Goal: Task Accomplishment & Management: Manage account settings

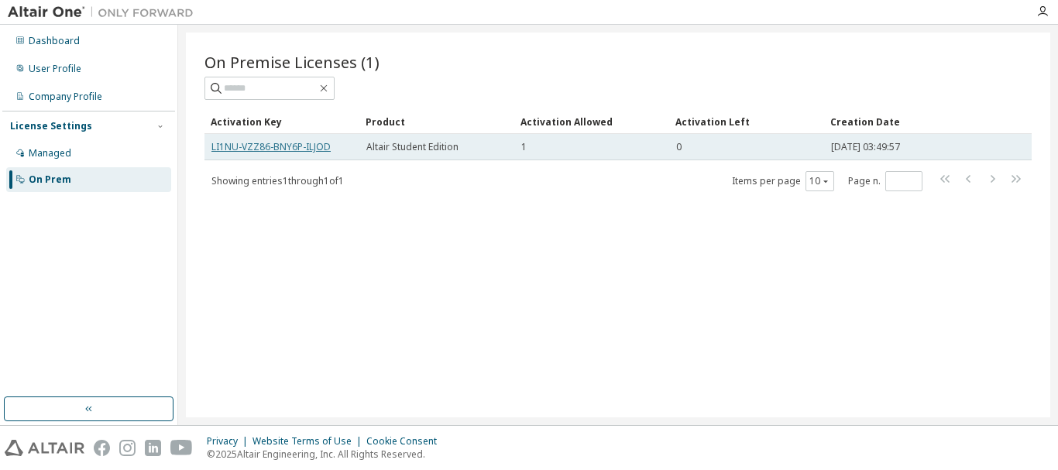
click at [245, 146] on link "LI1NU-VZZ86-BNY6P-ILJOD" at bounding box center [270, 146] width 119 height 13
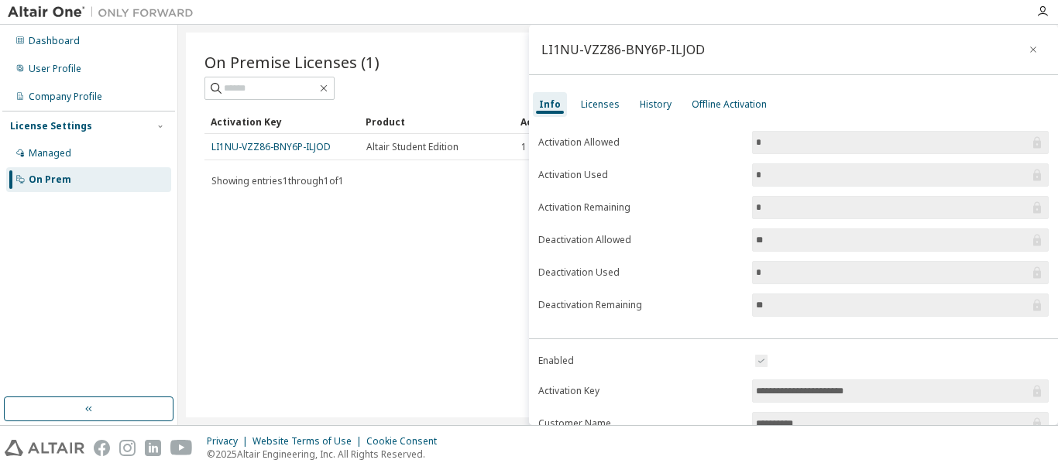
drag, startPoint x: 261, startPoint y: 143, endPoint x: 210, endPoint y: 219, distance: 91.5
click at [210, 219] on div "On Premise Licenses (1) Clear Load Save Save As Field Operator Value Select fil…" at bounding box center [618, 225] width 864 height 385
drag, startPoint x: 331, startPoint y: 142, endPoint x: 203, endPoint y: 135, distance: 127.9
click at [203, 135] on div "On Premise Licenses (1) Clear Load Save Save As Field Operator Value Select fil…" at bounding box center [618, 225] width 864 height 385
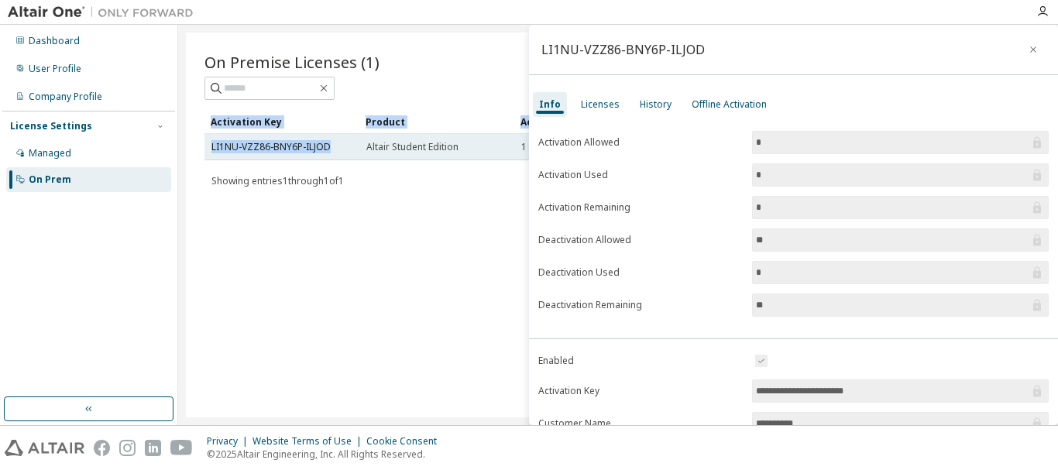
click at [207, 147] on td "LI1NU-VZZ86-BNY6P-ILJOD" at bounding box center [281, 147] width 155 height 26
drag, startPoint x: 320, startPoint y: 146, endPoint x: 262, endPoint y: 159, distance: 59.0
click at [253, 150] on link "LI1NU-VZZ86-BNY6P-ILJOD" at bounding box center [270, 146] width 119 height 13
drag, startPoint x: 345, startPoint y: 242, endPoint x: 346, endPoint y: 156, distance: 85.2
click at [346, 227] on div "On Premise Licenses (1) Clear Load Save Save As Field Operator Value Select fil…" at bounding box center [618, 225] width 864 height 385
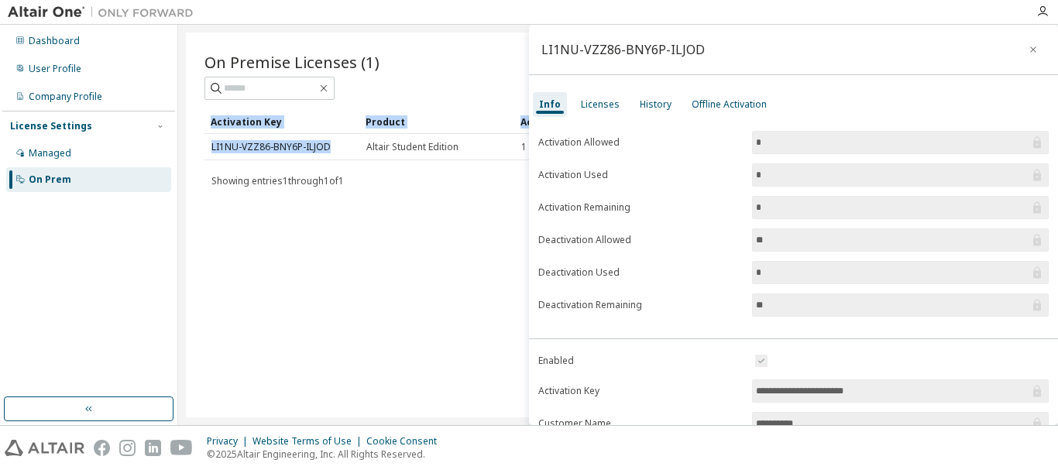
drag, startPoint x: 332, startPoint y: 140, endPoint x: 199, endPoint y: 141, distance: 133.2
click at [199, 141] on div "On Premise Licenses (1) Clear Load Save Save As Field Operator Value Select fil…" at bounding box center [618, 225] width 864 height 385
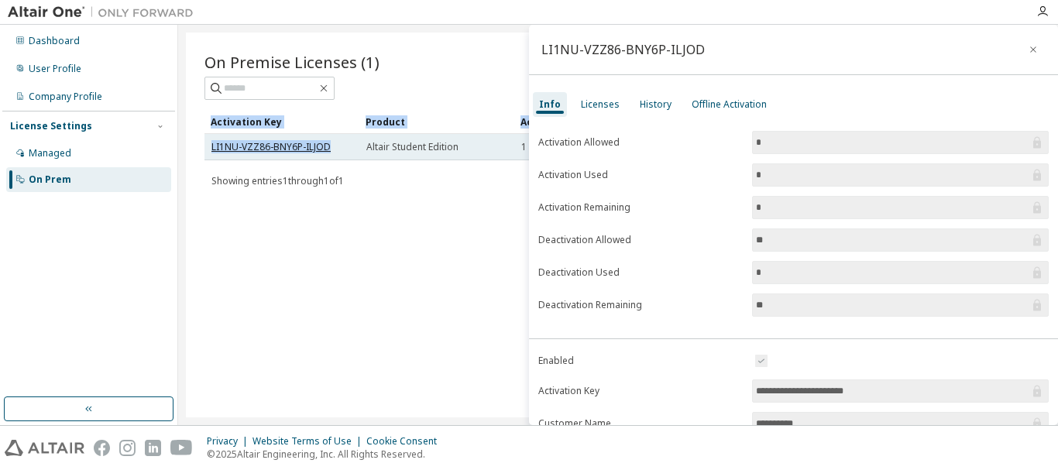
click at [216, 144] on link "LI1NU-VZZ86-BNY6P-ILJOD" at bounding box center [270, 146] width 119 height 13
drag, startPoint x: 216, startPoint y: 144, endPoint x: 320, endPoint y: 154, distance: 104.2
click at [320, 154] on td "LI1NU-VZZ86-BNY6P-ILJOD" at bounding box center [281, 147] width 155 height 26
drag, startPoint x: 456, startPoint y: 142, endPoint x: 425, endPoint y: 143, distance: 31.0
click at [425, 143] on span "Altair Student Edition" at bounding box center [412, 147] width 92 height 12
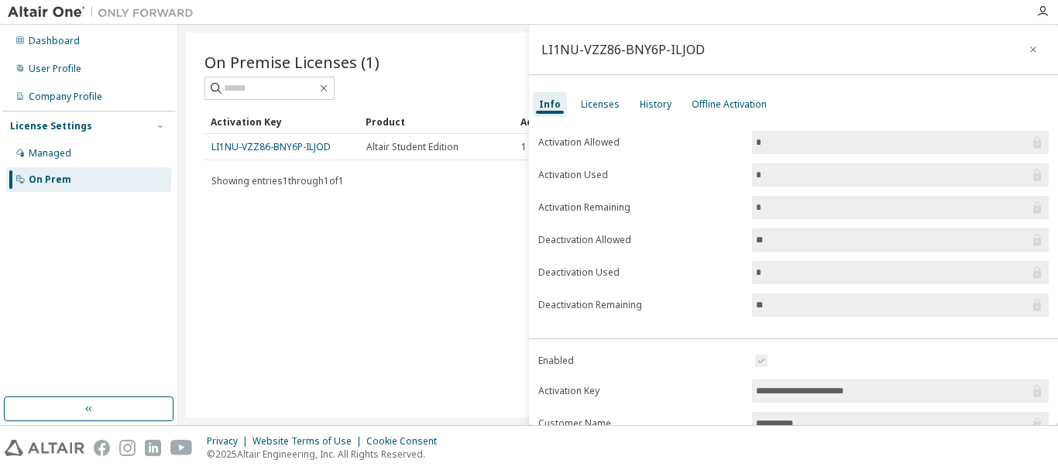
click at [427, 205] on div "On Premise Licenses (1) Clear Load Save Save As Field Operator Value Select fil…" at bounding box center [618, 225] width 864 height 385
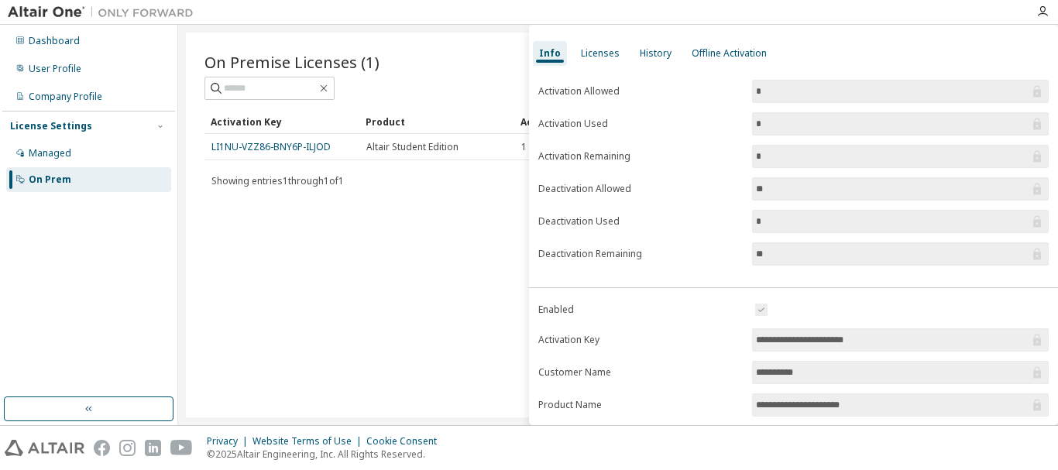
scroll to position [77, 0]
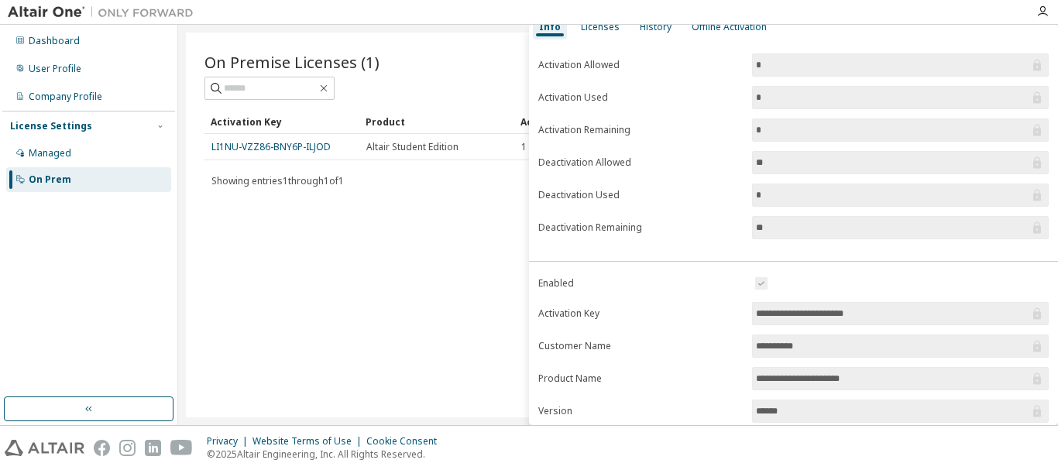
click at [893, 317] on input "**********" at bounding box center [892, 313] width 273 height 15
drag, startPoint x: 887, startPoint y: 310, endPoint x: 782, endPoint y: 308, distance: 104.5
click at [784, 308] on input "**********" at bounding box center [892, 313] width 273 height 15
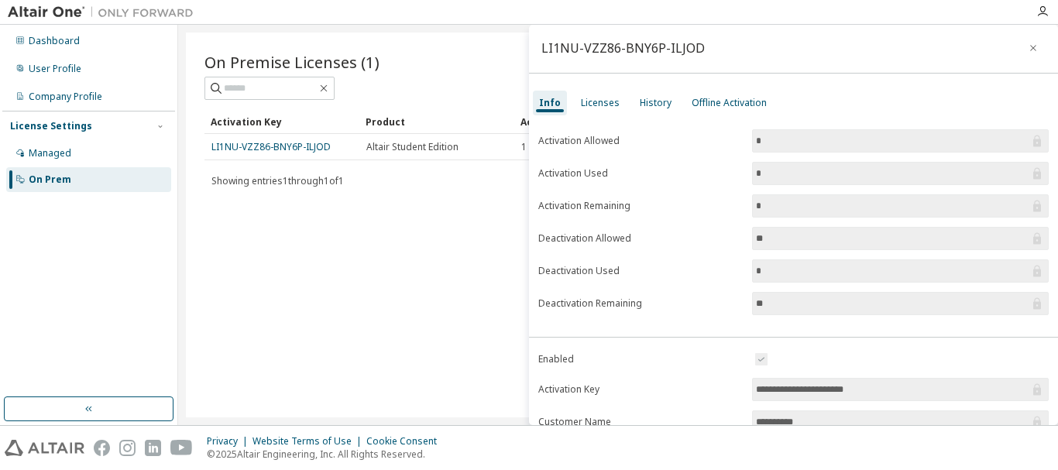
scroll to position [0, 0]
click at [606, 104] on div "Licenses" at bounding box center [600, 104] width 39 height 12
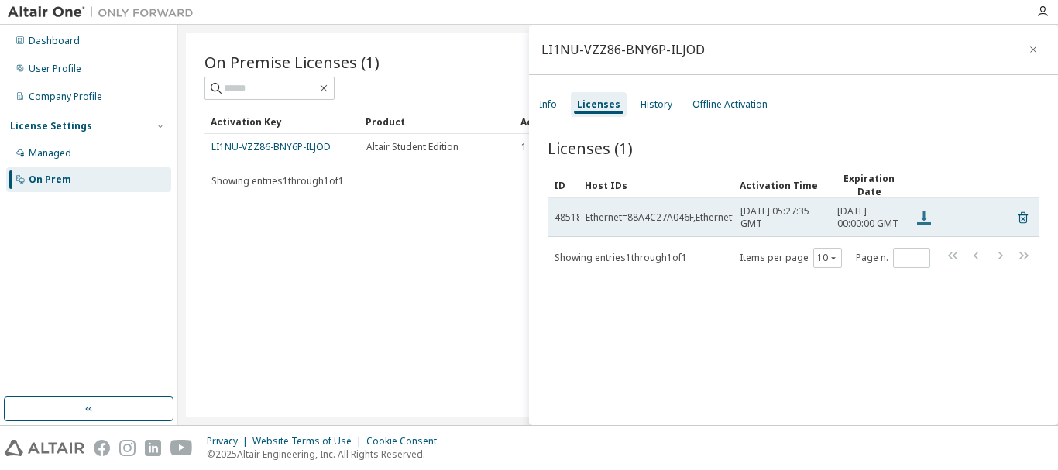
click at [920, 224] on icon at bounding box center [923, 217] width 19 height 19
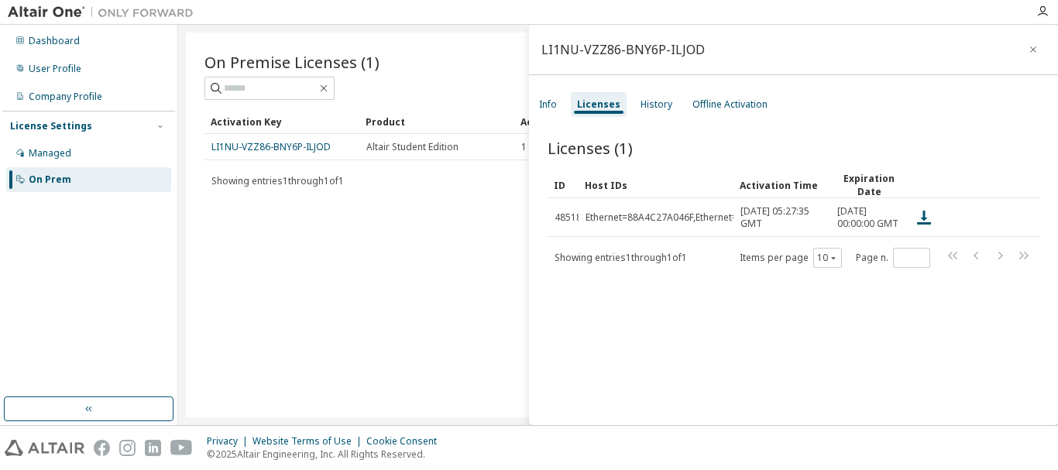
click at [684, 264] on span "Showing entries 1 through 1 of 1" at bounding box center [620, 257] width 132 height 13
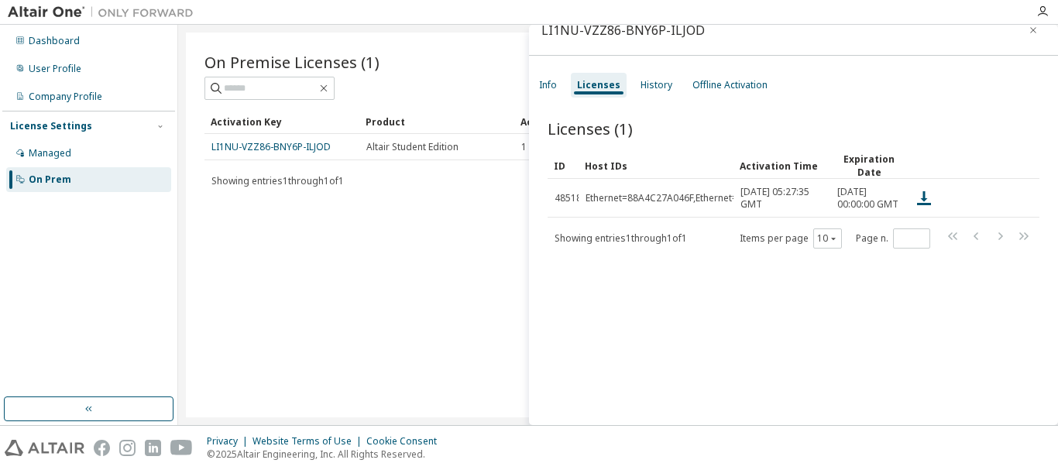
scroll to position [24, 0]
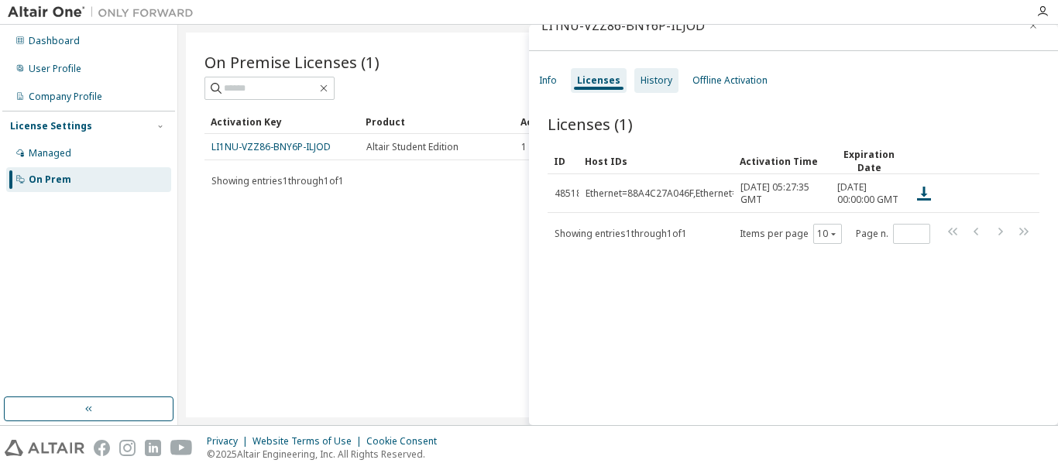
click at [660, 75] on div "History" at bounding box center [656, 80] width 32 height 12
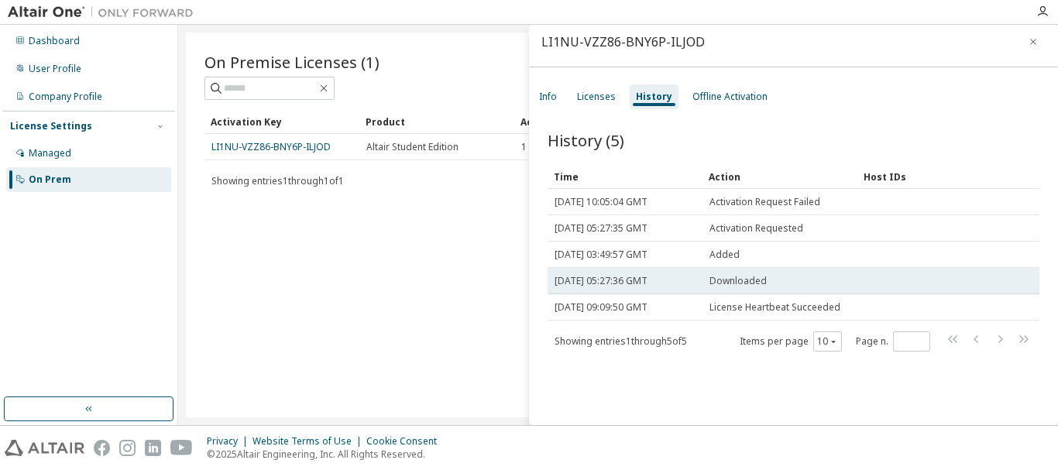
scroll to position [0, 0]
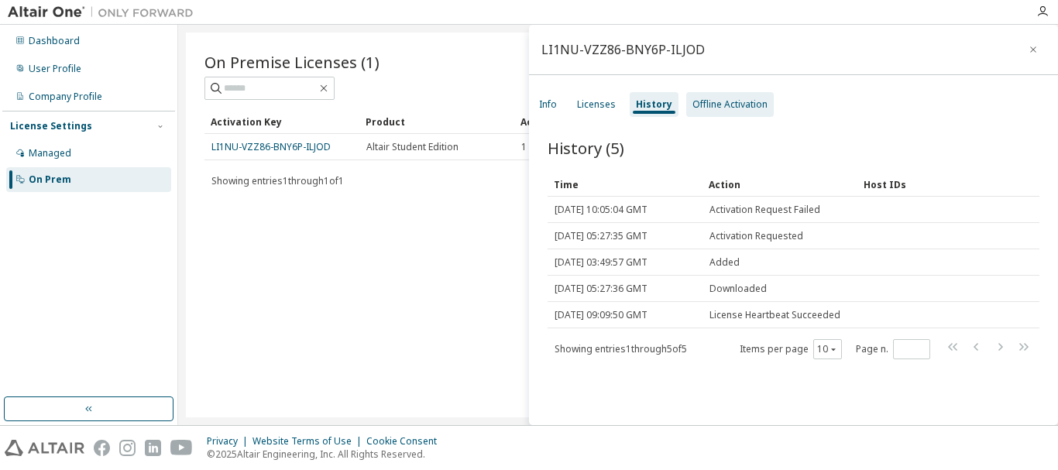
click at [736, 103] on div "Offline Activation" at bounding box center [729, 104] width 75 height 12
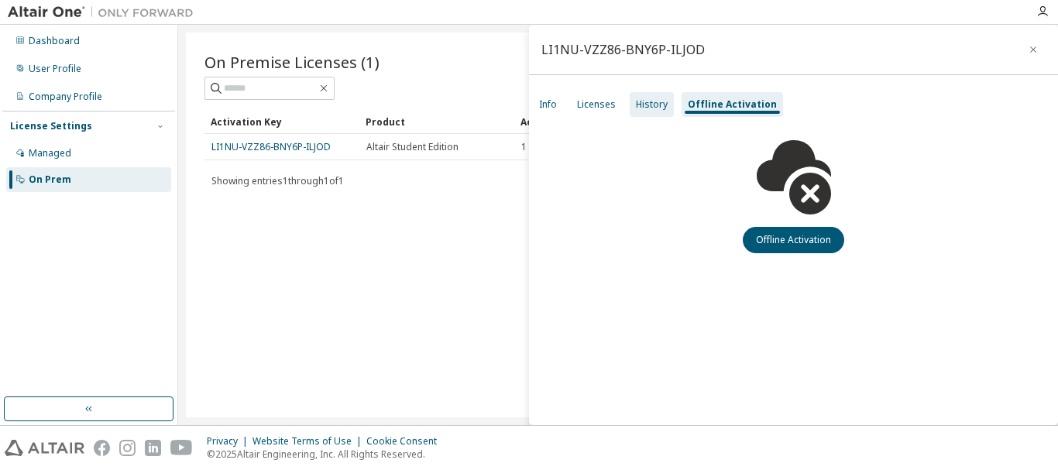
click at [661, 100] on div "History" at bounding box center [652, 104] width 32 height 12
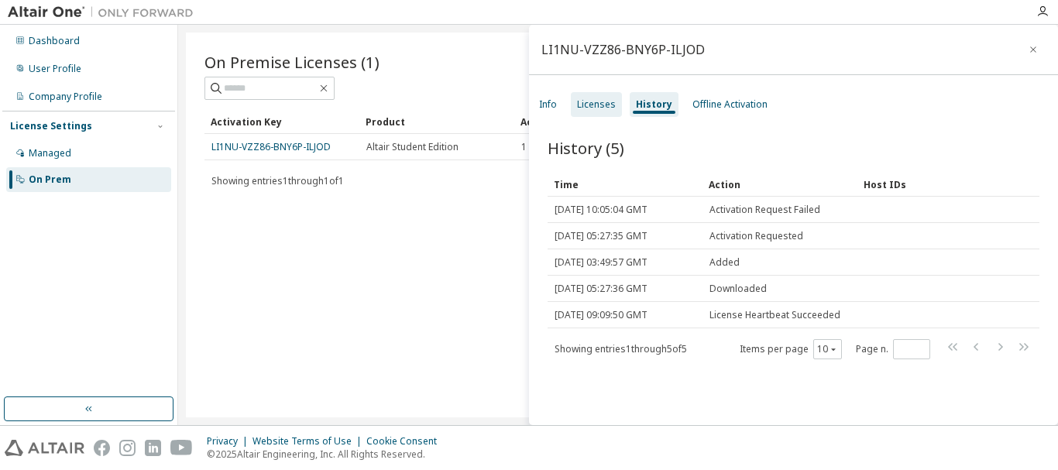
click at [607, 102] on div "Licenses" at bounding box center [596, 104] width 39 height 12
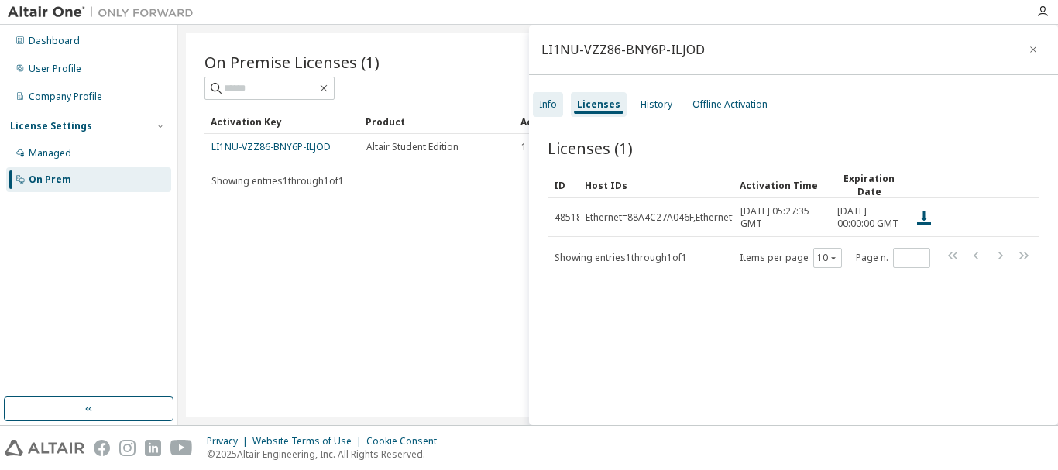
click at [551, 103] on div "Info" at bounding box center [548, 104] width 18 height 12
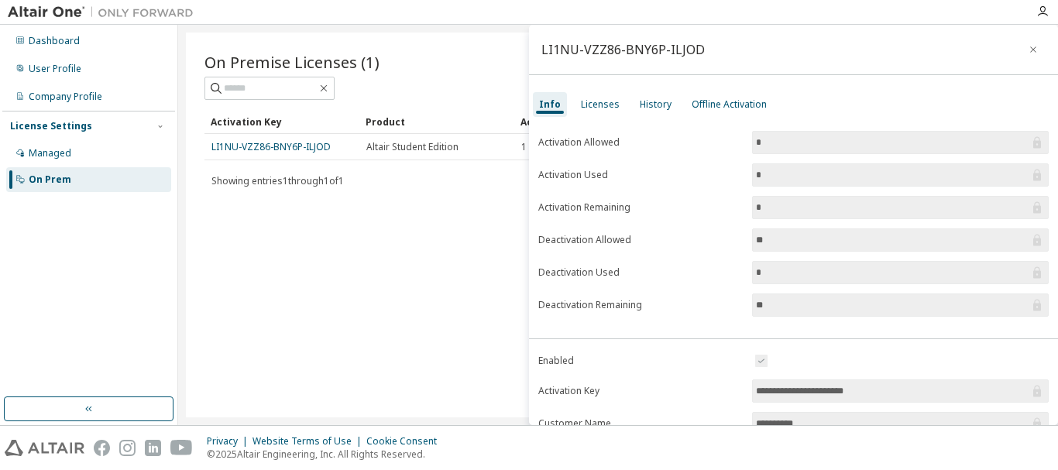
click at [770, 177] on input "*" at bounding box center [892, 174] width 273 height 15
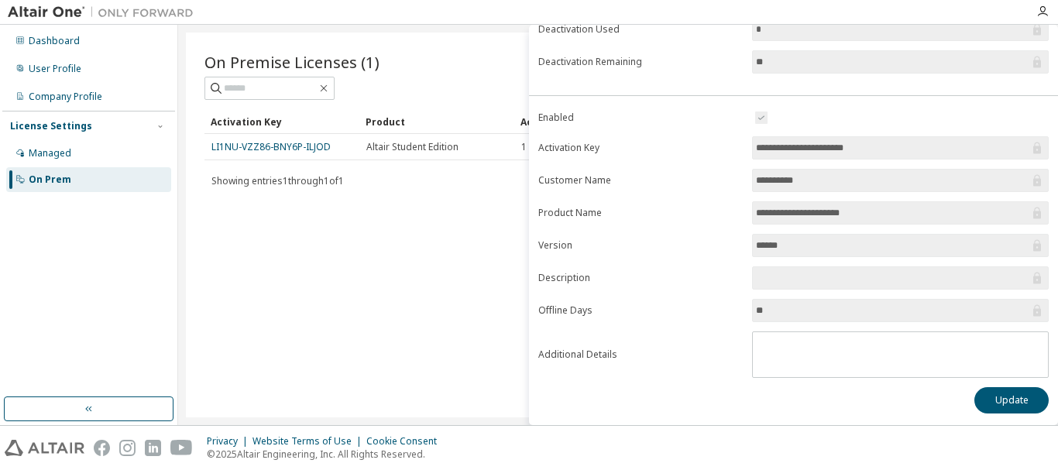
scroll to position [244, 0]
click at [763, 191] on form "**********" at bounding box center [793, 242] width 510 height 269
click at [766, 186] on input "*********" at bounding box center [892, 179] width 273 height 15
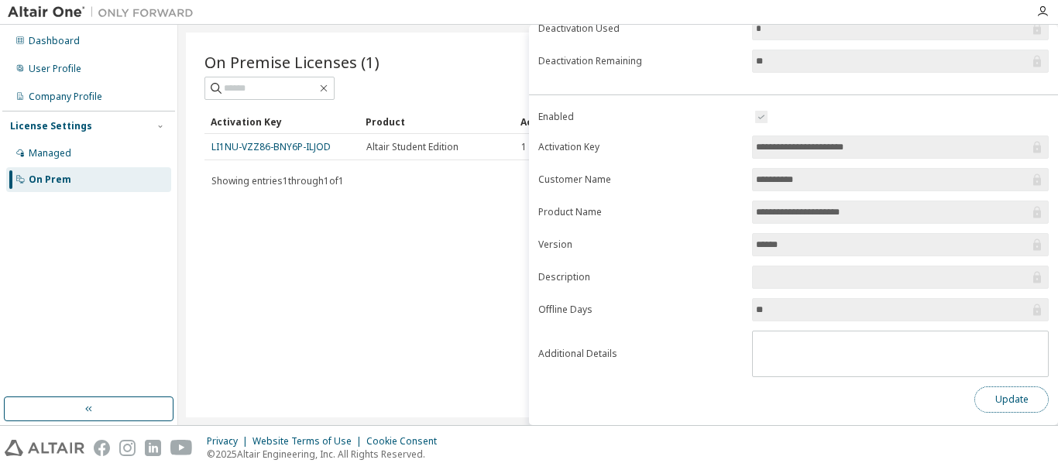
click at [1003, 396] on button "Update" at bounding box center [1011, 399] width 74 height 26
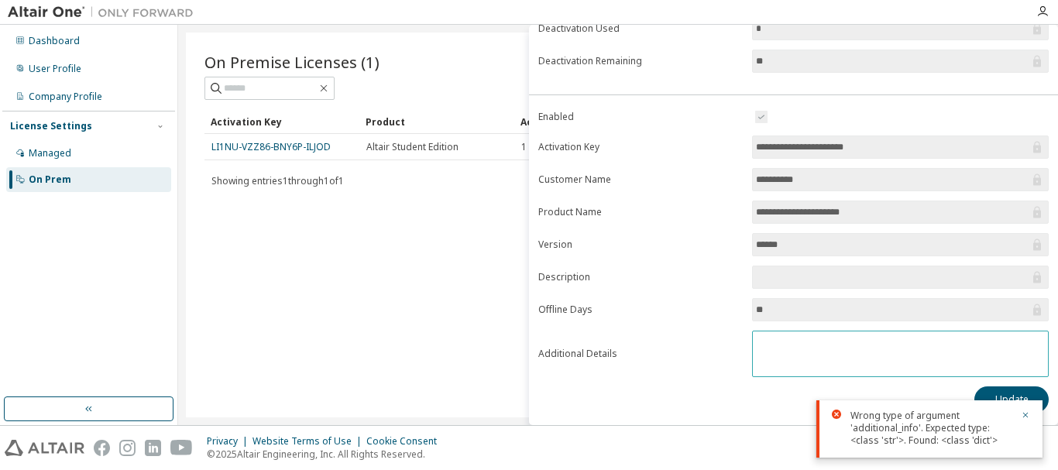
click at [786, 334] on textarea at bounding box center [900, 351] width 295 height 40
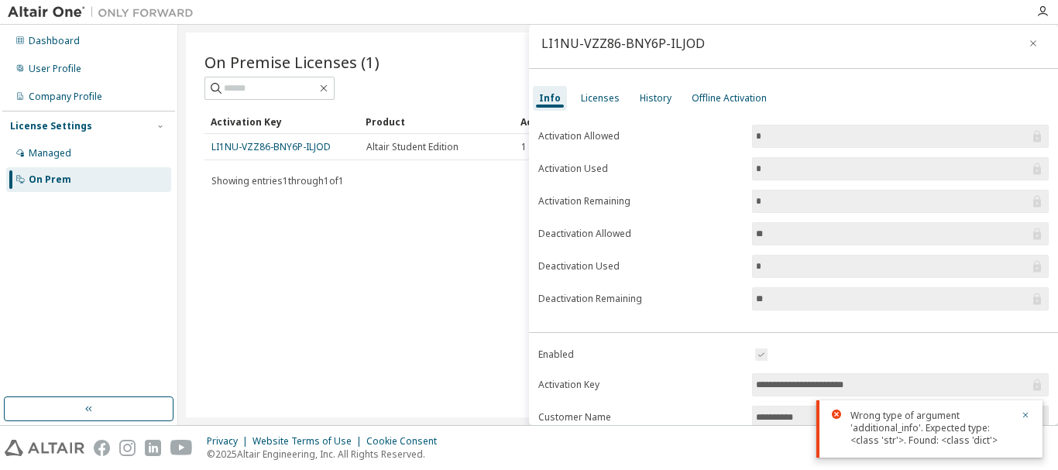
scroll to position [0, 0]
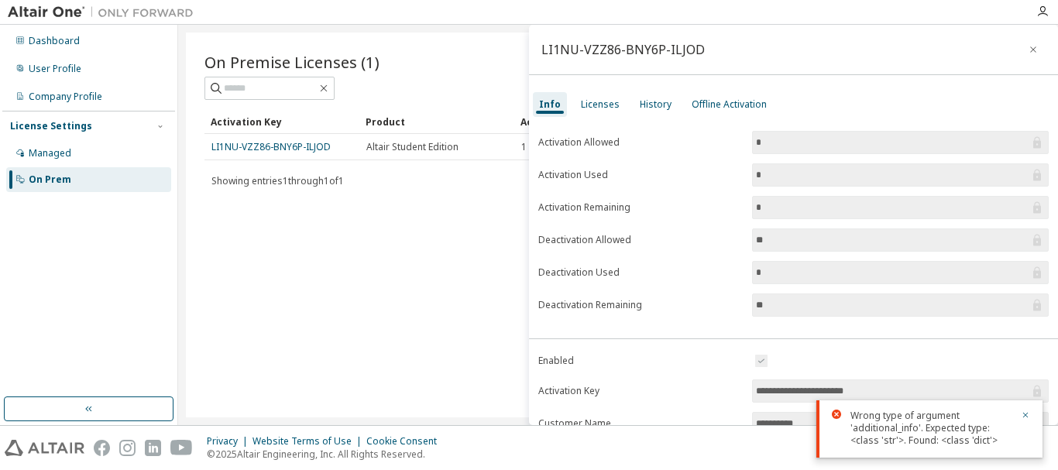
click at [420, 246] on div "On Premise Licenses (1) Clear Load Save Save As Field Operator Value Select fil…" at bounding box center [618, 225] width 864 height 385
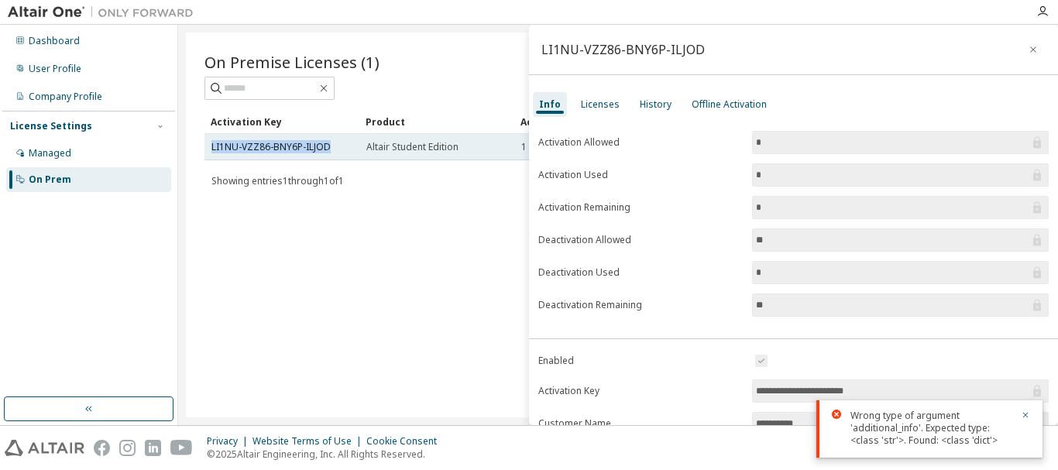
drag, startPoint x: 333, startPoint y: 145, endPoint x: 208, endPoint y: 142, distance: 124.7
click at [208, 142] on td "LI1NU-VZZ86-BNY6P-ILJOD" at bounding box center [281, 147] width 155 height 26
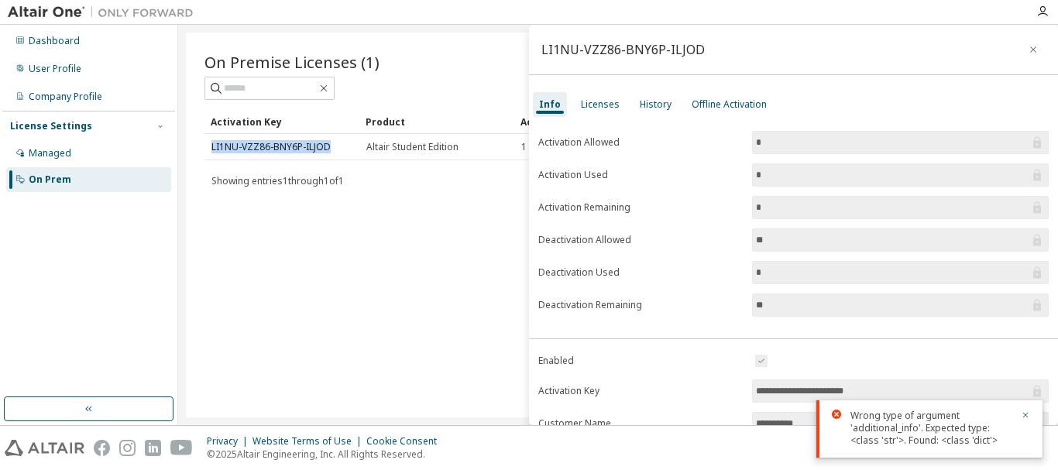
copy link "LI1NU-VZZ86-BNY6P-ILJOD"
click at [434, 252] on div "On Premise Licenses (1) Clear Load Save Save As Field Operator Value Select fil…" at bounding box center [618, 225] width 864 height 385
click at [1027, 49] on icon "button" at bounding box center [1032, 49] width 11 height 12
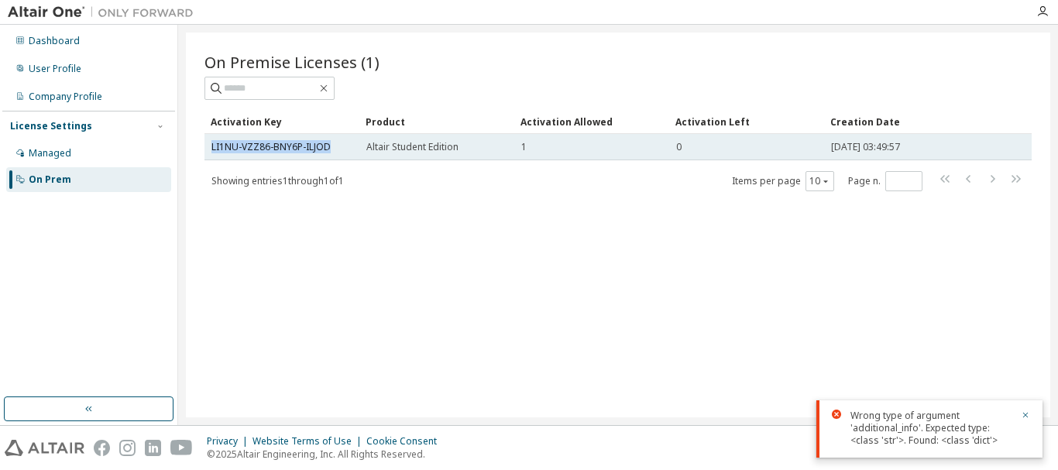
drag, startPoint x: 334, startPoint y: 143, endPoint x: 206, endPoint y: 140, distance: 128.6
click at [206, 140] on td "LI1NU-VZZ86-BNY6P-ILJOD" at bounding box center [281, 147] width 155 height 26
copy link "LI1NU-VZZ86-BNY6P-ILJOD"
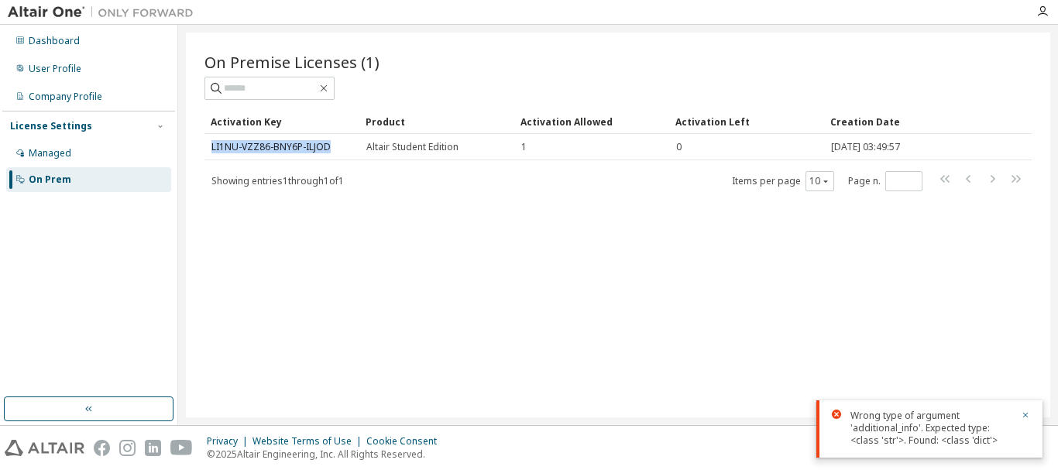
click at [39, 15] on img at bounding box center [105, 12] width 194 height 15
click at [45, 10] on img at bounding box center [105, 12] width 194 height 15
click at [1042, 13] on icon "button" at bounding box center [1042, 11] width 12 height 12
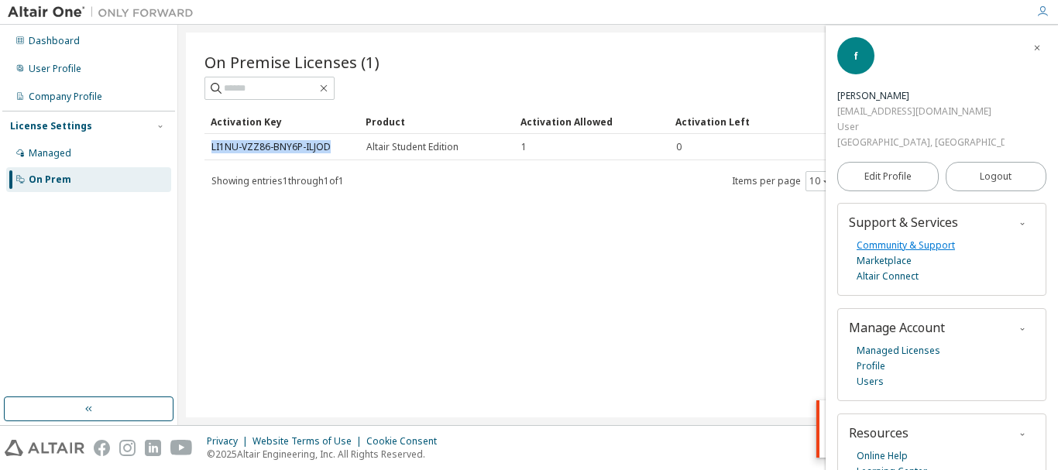
click at [920, 245] on link "Community & Support" at bounding box center [905, 245] width 98 height 15
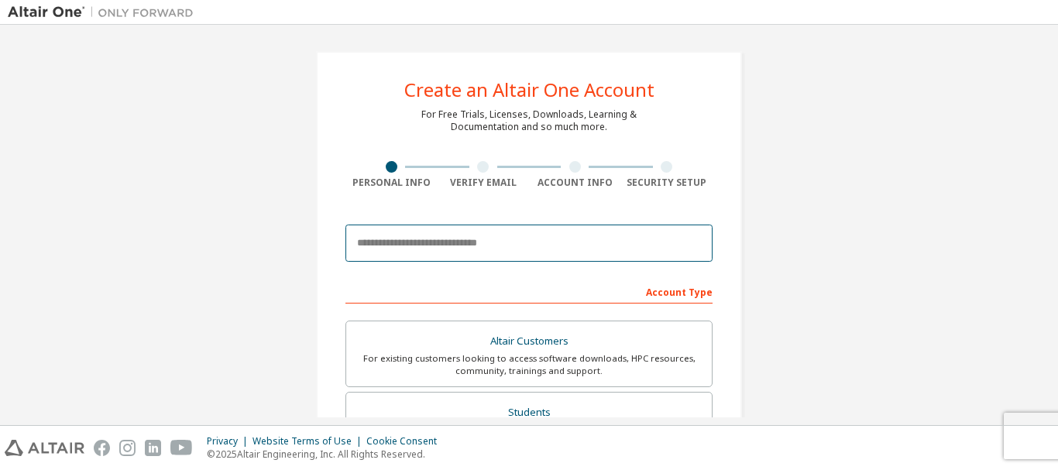
click at [496, 251] on input "email" at bounding box center [528, 243] width 367 height 37
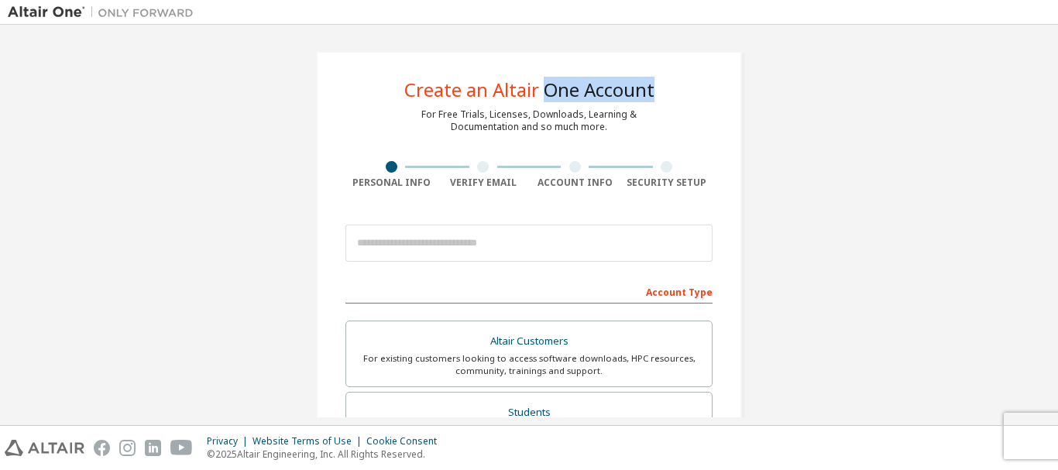
drag, startPoint x: 538, startPoint y: 87, endPoint x: 653, endPoint y: 92, distance: 114.7
click at [653, 92] on div "Create an Altair One Account For Free Trials, Licenses, Downloads, Learning & D…" at bounding box center [529, 442] width 426 height 783
click at [650, 84] on div "Create an Altair One Account" at bounding box center [529, 90] width 250 height 19
drag, startPoint x: 539, startPoint y: 90, endPoint x: 654, endPoint y: 98, distance: 115.6
click at [654, 98] on div "Create an Altair One Account For Free Trials, Licenses, Downloads, Learning & D…" at bounding box center [529, 442] width 426 height 783
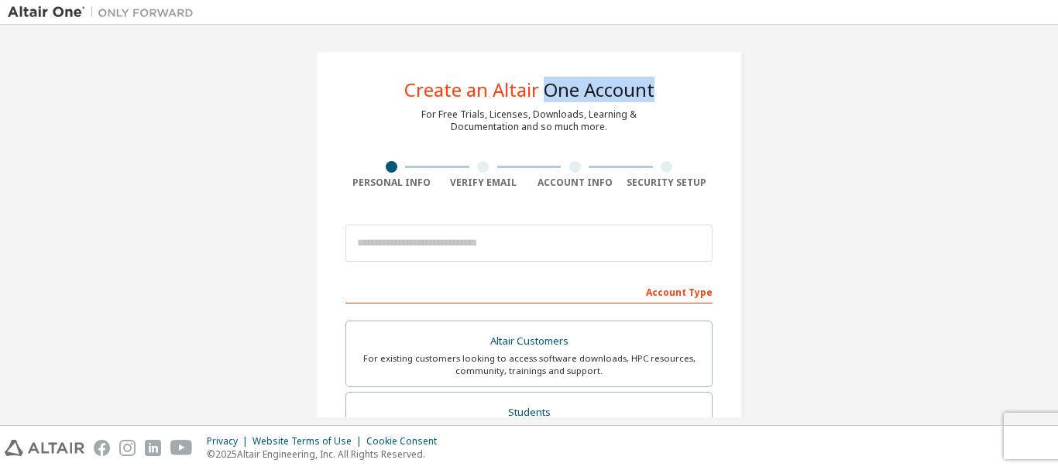
click at [646, 88] on div "Create an Altair One Account" at bounding box center [529, 90] width 250 height 19
drag, startPoint x: 540, startPoint y: 88, endPoint x: 664, endPoint y: 103, distance: 124.0
click at [664, 103] on div "Create an Altair One Account For Free Trials, Licenses, Downloads, Learning & D…" at bounding box center [529, 442] width 426 height 783
click at [636, 94] on div "Create an Altair One Account" at bounding box center [529, 90] width 250 height 19
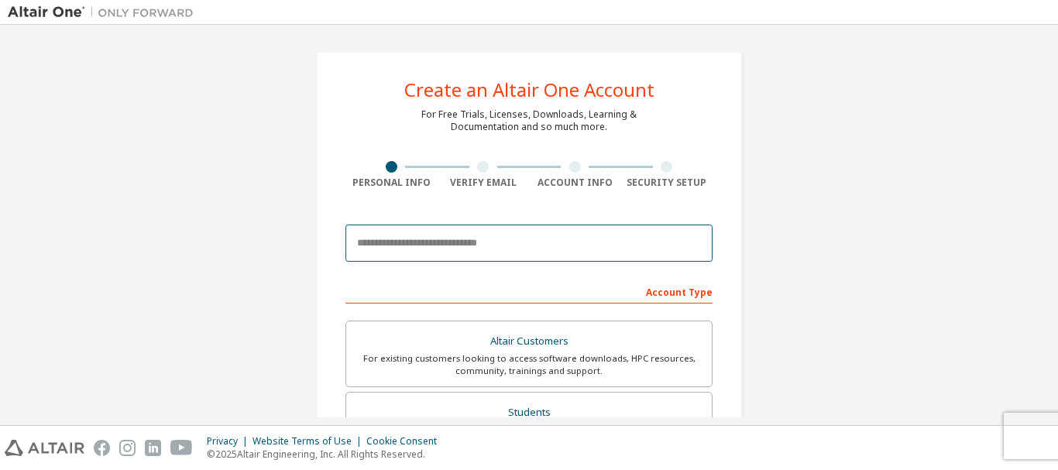
click at [478, 252] on input "email" at bounding box center [528, 243] width 367 height 37
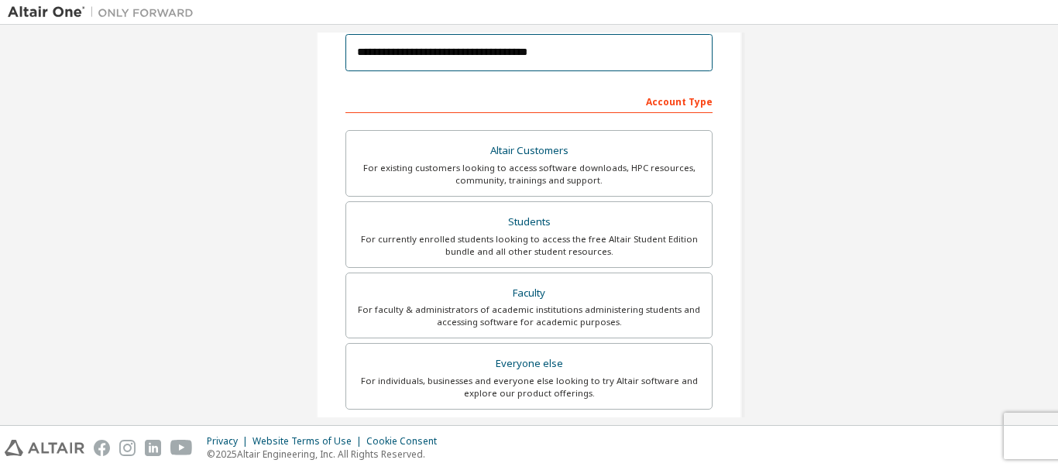
scroll to position [232, 0]
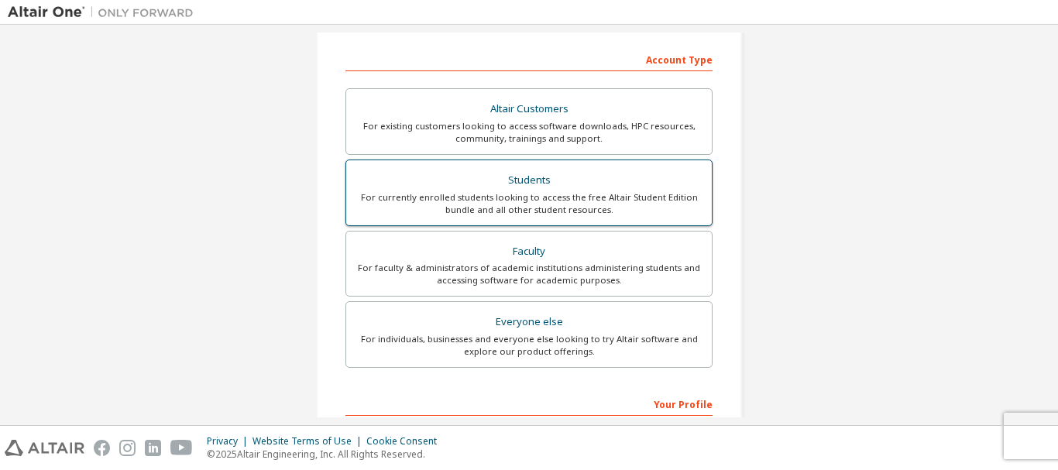
type input "**********"
click at [570, 172] on div "Students" at bounding box center [528, 181] width 347 height 22
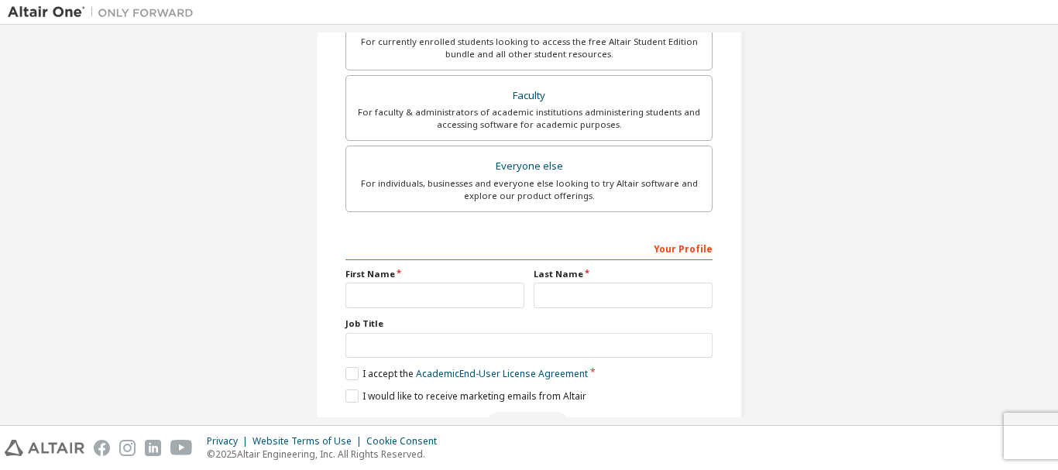
scroll to position [435, 0]
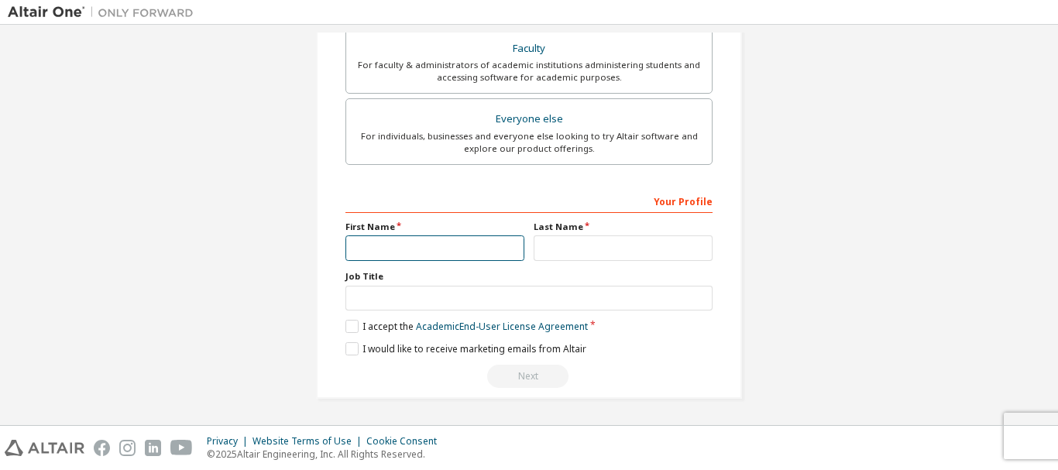
click at [472, 257] on input "text" at bounding box center [434, 248] width 179 height 26
type input "*******"
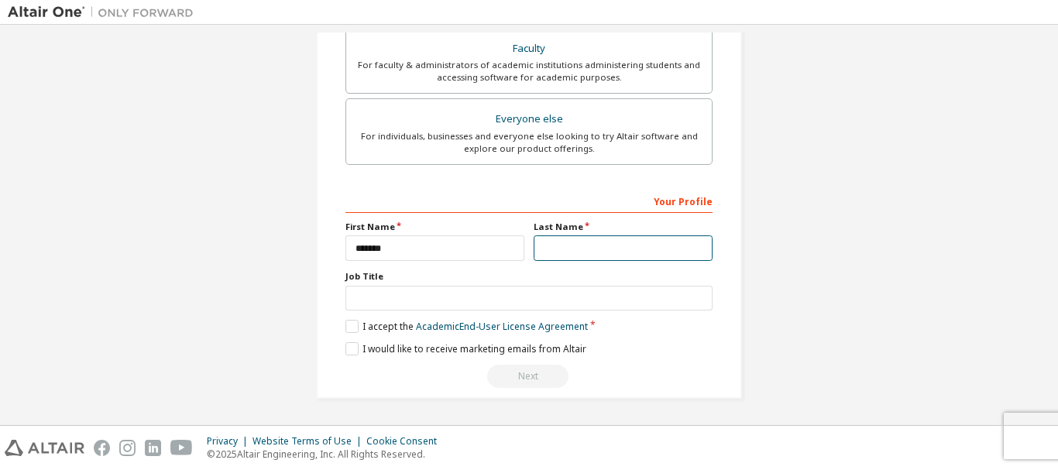
click at [669, 248] on input "text" at bounding box center [622, 248] width 179 height 26
type input "********"
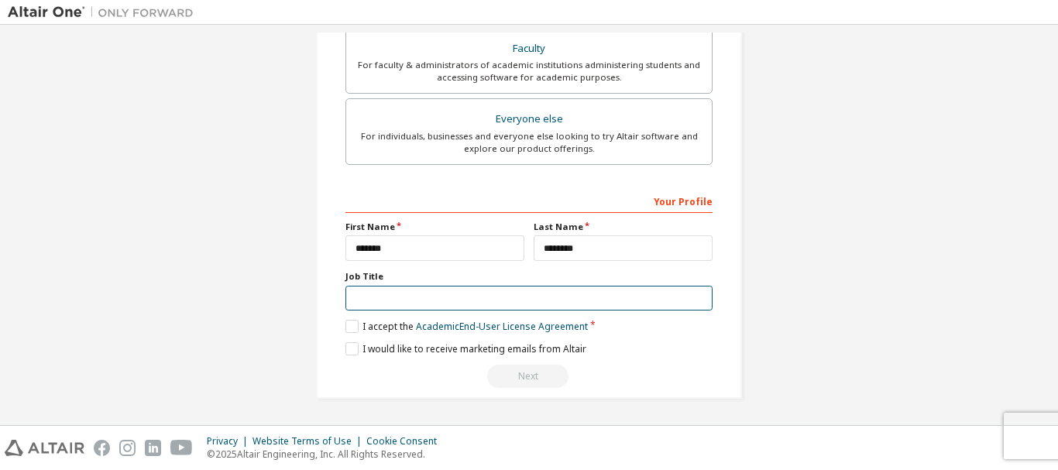
click at [654, 308] on input "text" at bounding box center [528, 299] width 367 height 26
click at [432, 303] on input "*******" at bounding box center [528, 299] width 367 height 26
type input "*******"
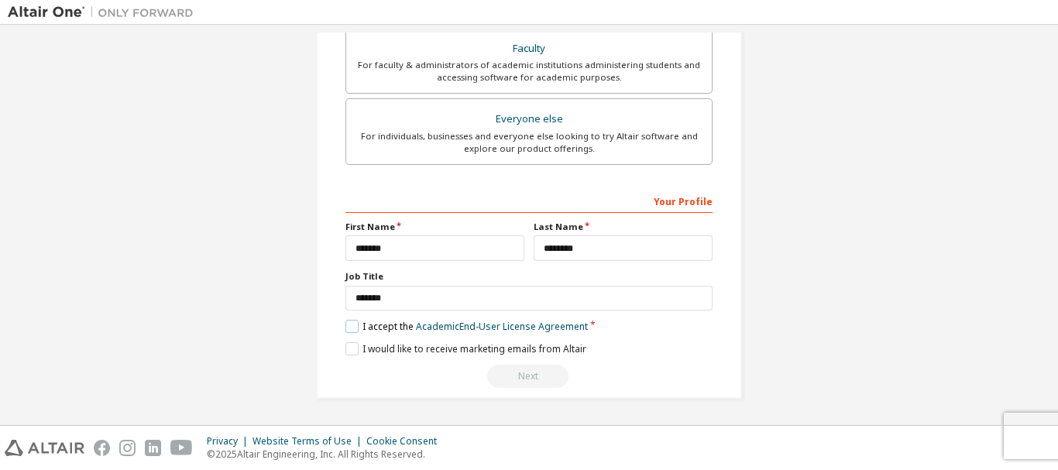
click at [348, 326] on label "I accept the Academic End-User License Agreement" at bounding box center [466, 326] width 242 height 13
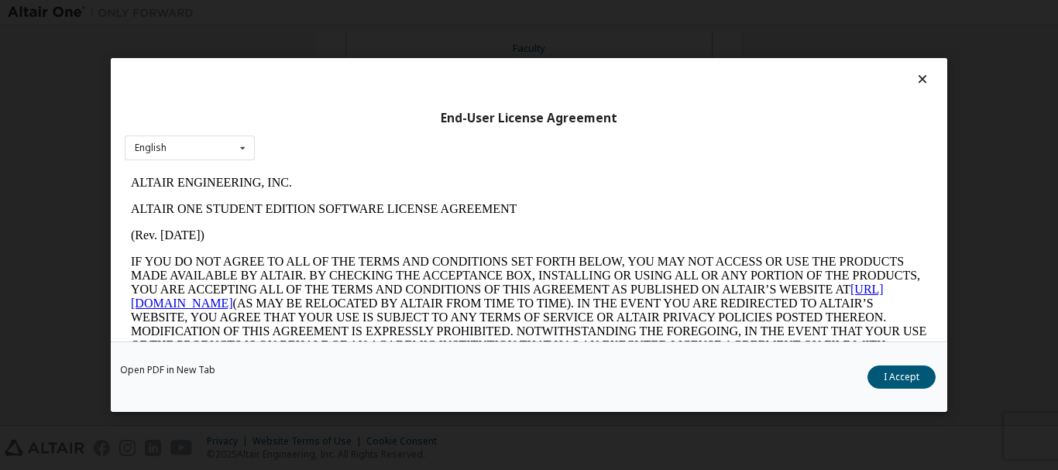
scroll to position [0, 0]
click at [914, 379] on button "I Accept" at bounding box center [901, 376] width 68 height 23
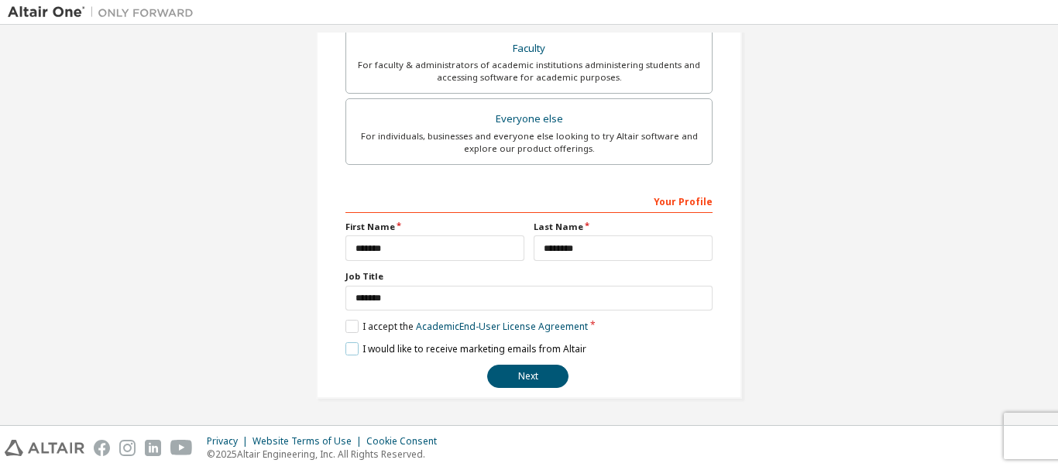
click at [352, 349] on label "I would like to receive marketing emails from Altair" at bounding box center [465, 348] width 241 height 13
click at [514, 365] on button "Next" at bounding box center [527, 376] width 81 height 23
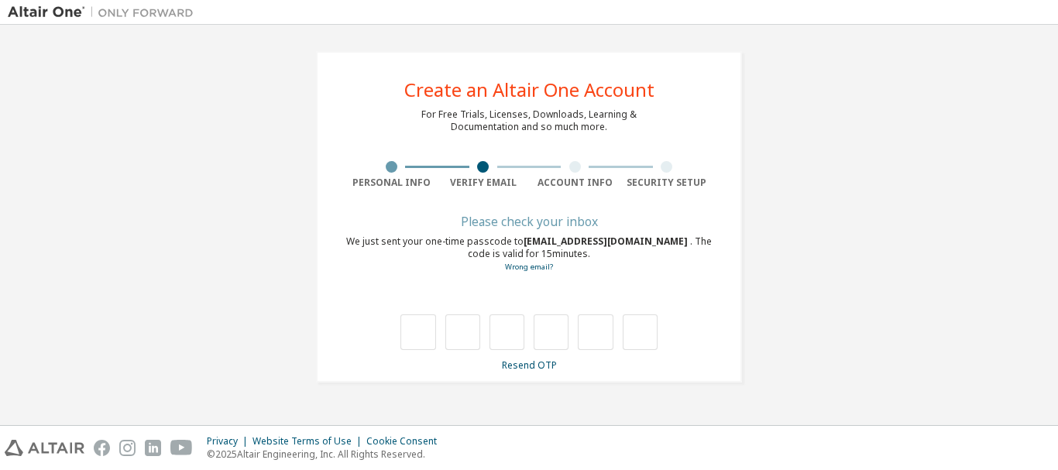
type input "*"
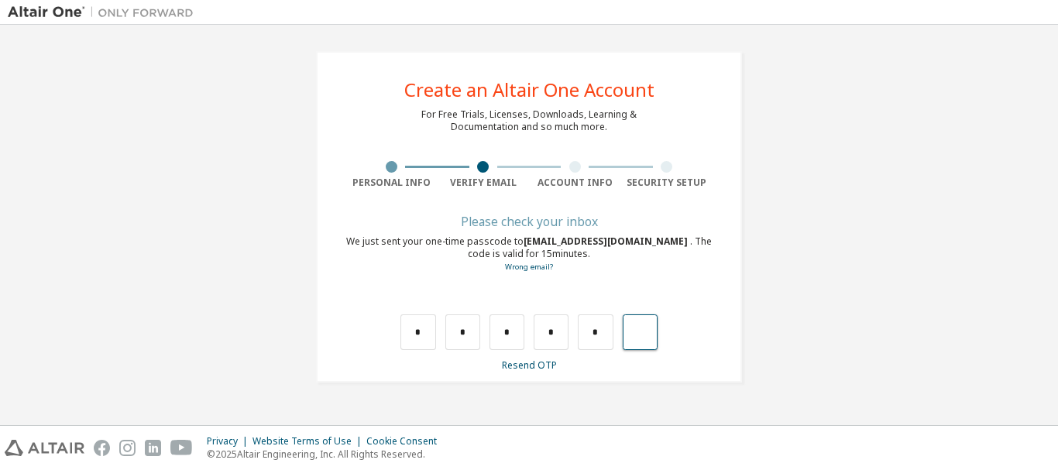
type input "*"
